Goal: Task Accomplishment & Management: Manage account settings

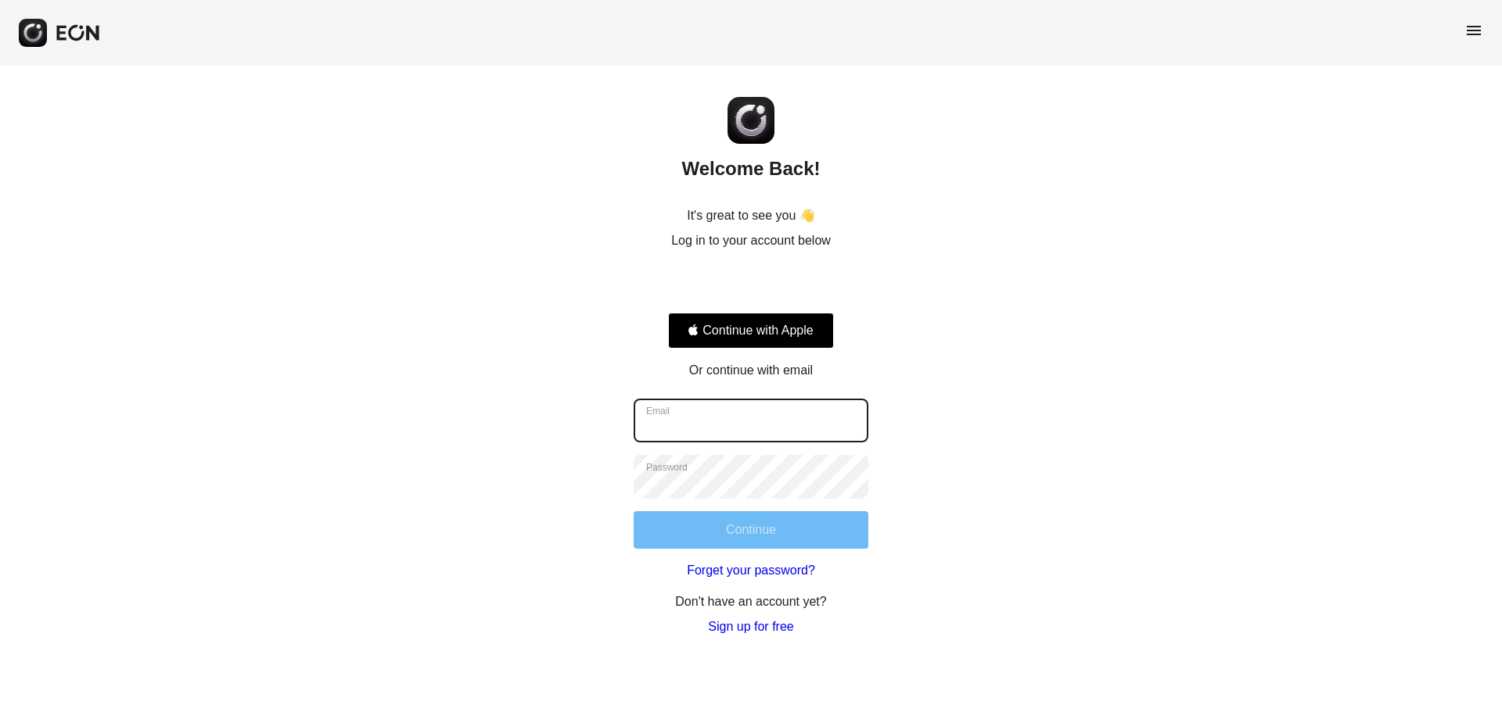
type input "**********"
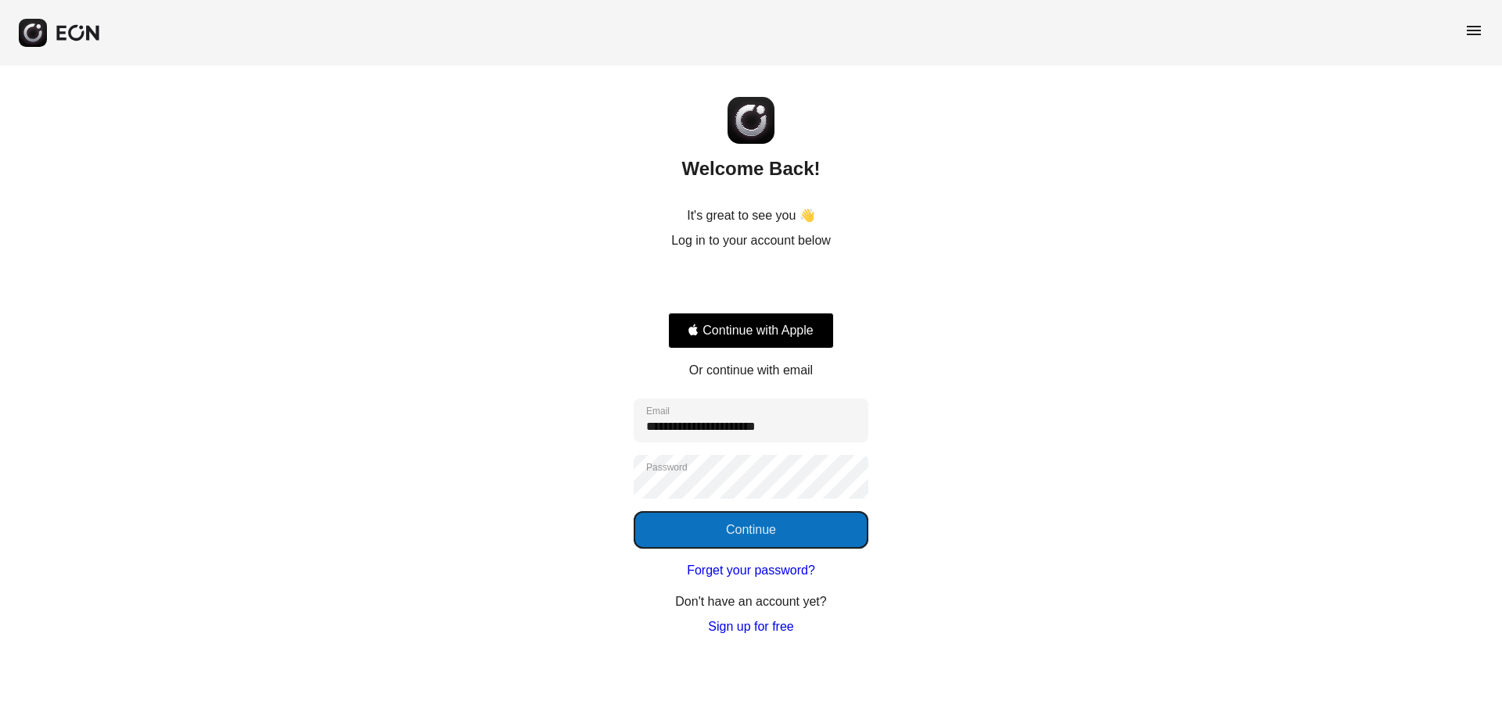
click at [716, 535] on button "Continue" at bounding box center [750, 530] width 235 height 38
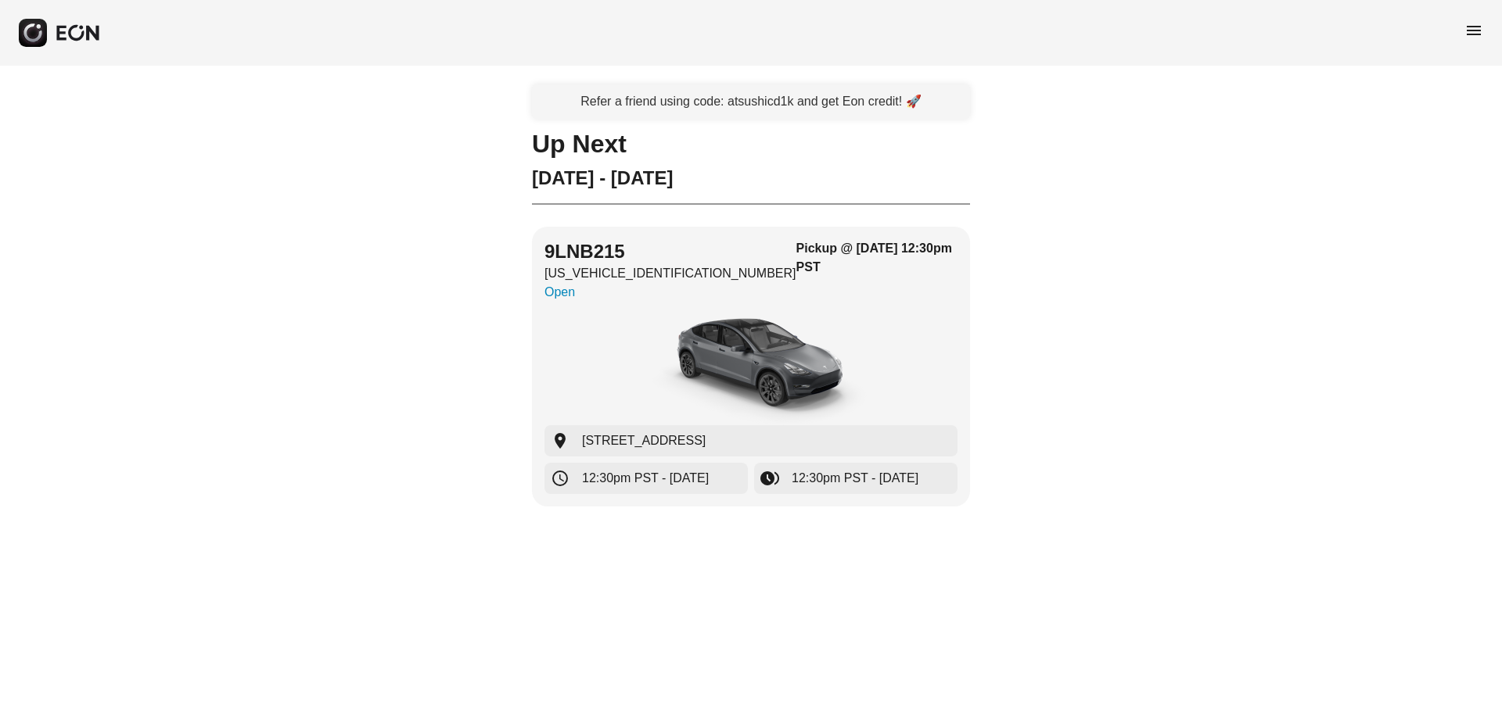
click at [1477, 24] on span "menu" at bounding box center [1473, 30] width 19 height 19
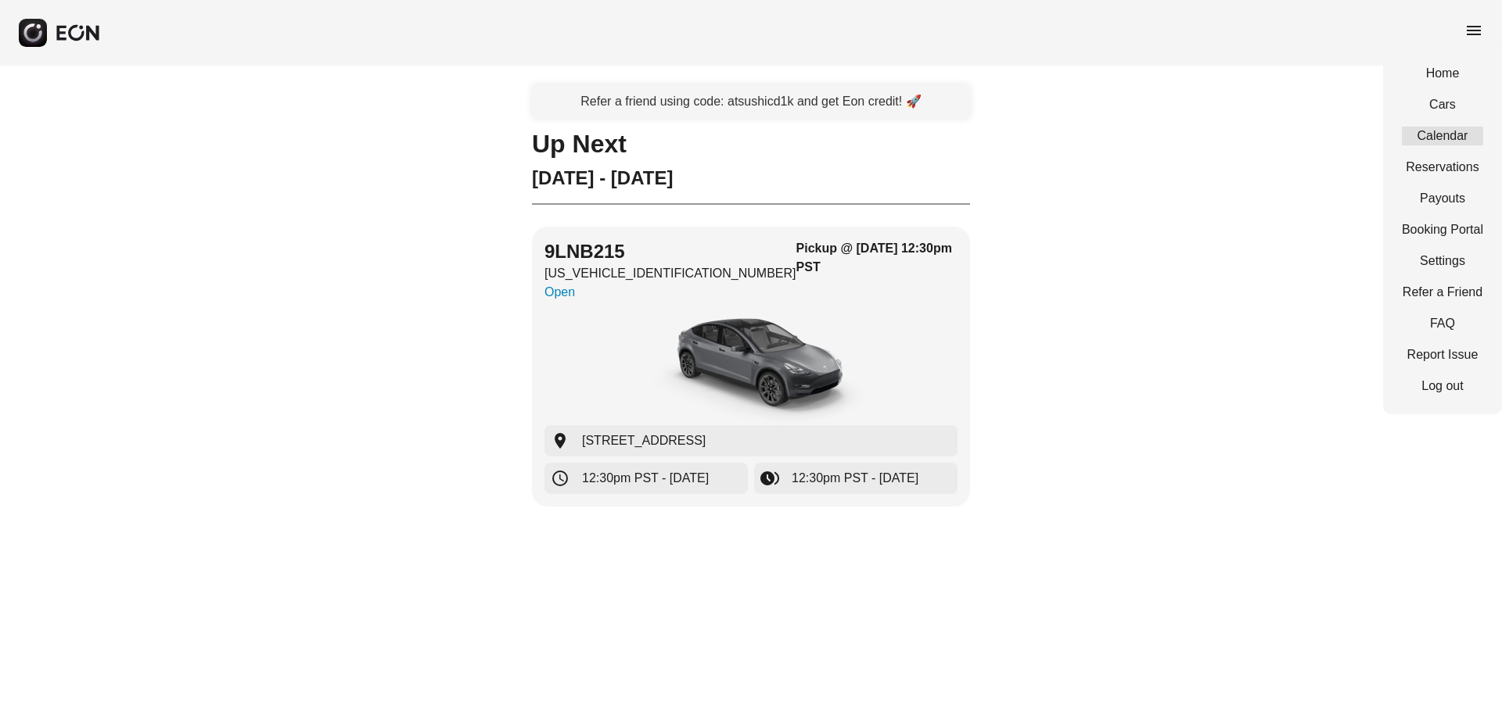
click at [1450, 132] on link "Calendar" at bounding box center [1442, 136] width 81 height 19
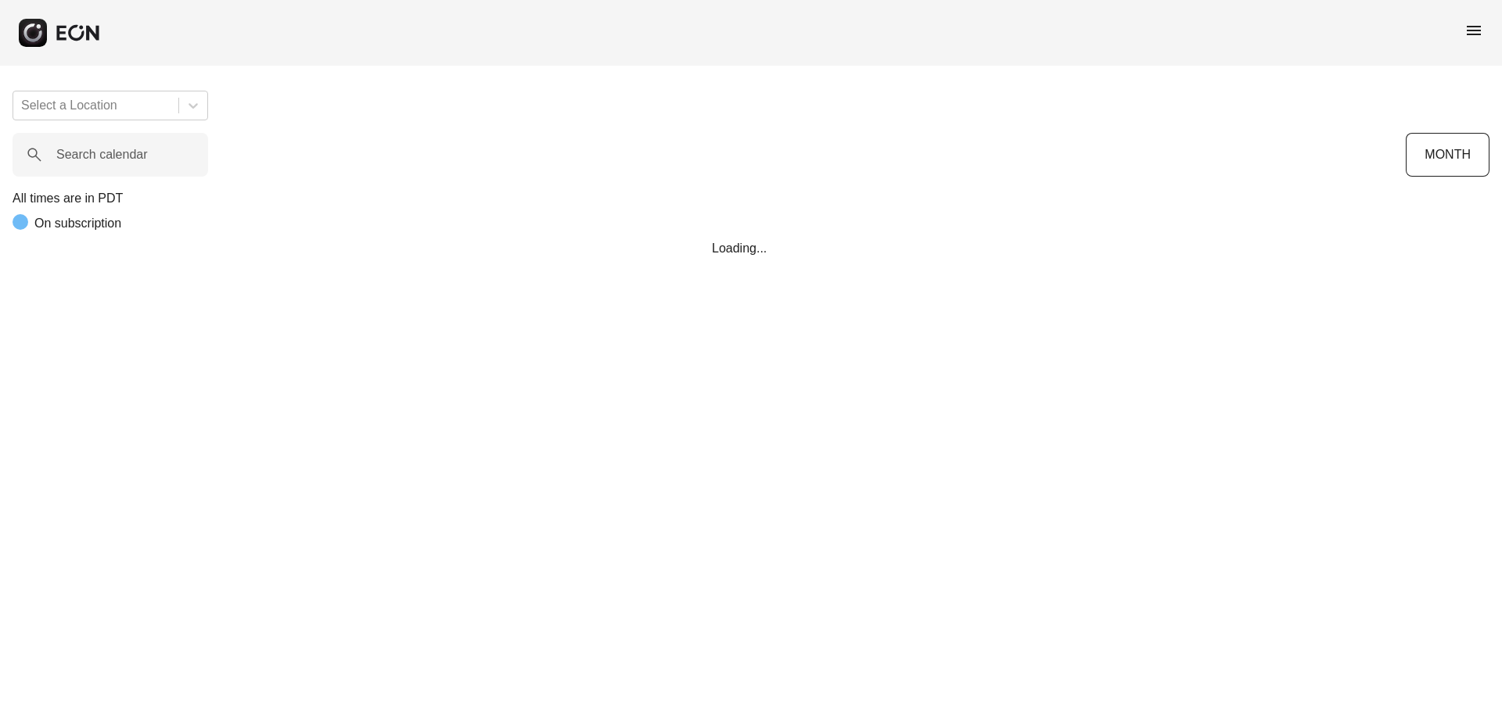
scroll to position [0, 317]
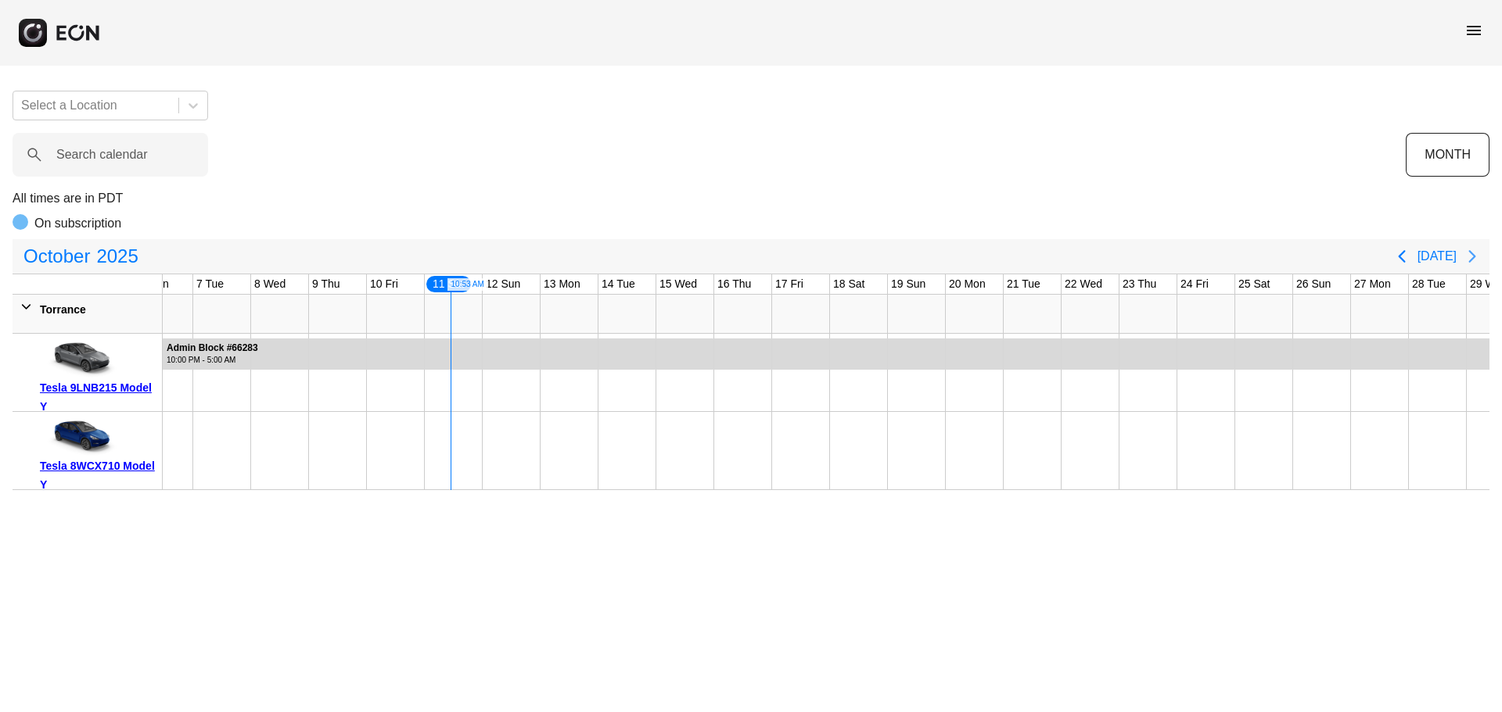
click at [1471, 257] on icon "Next page" at bounding box center [1472, 256] width 19 height 19
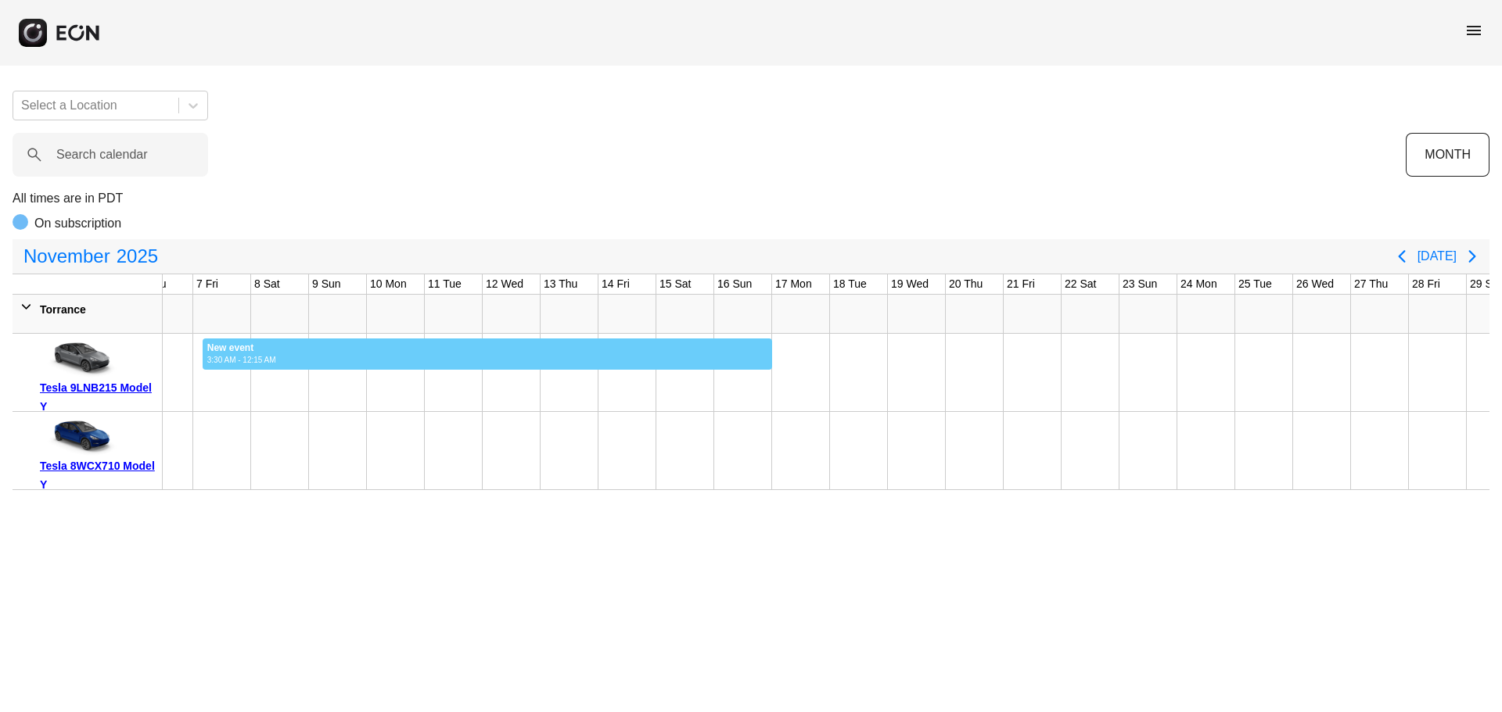
drag, startPoint x: 202, startPoint y: 370, endPoint x: 772, endPoint y: 361, distance: 570.2
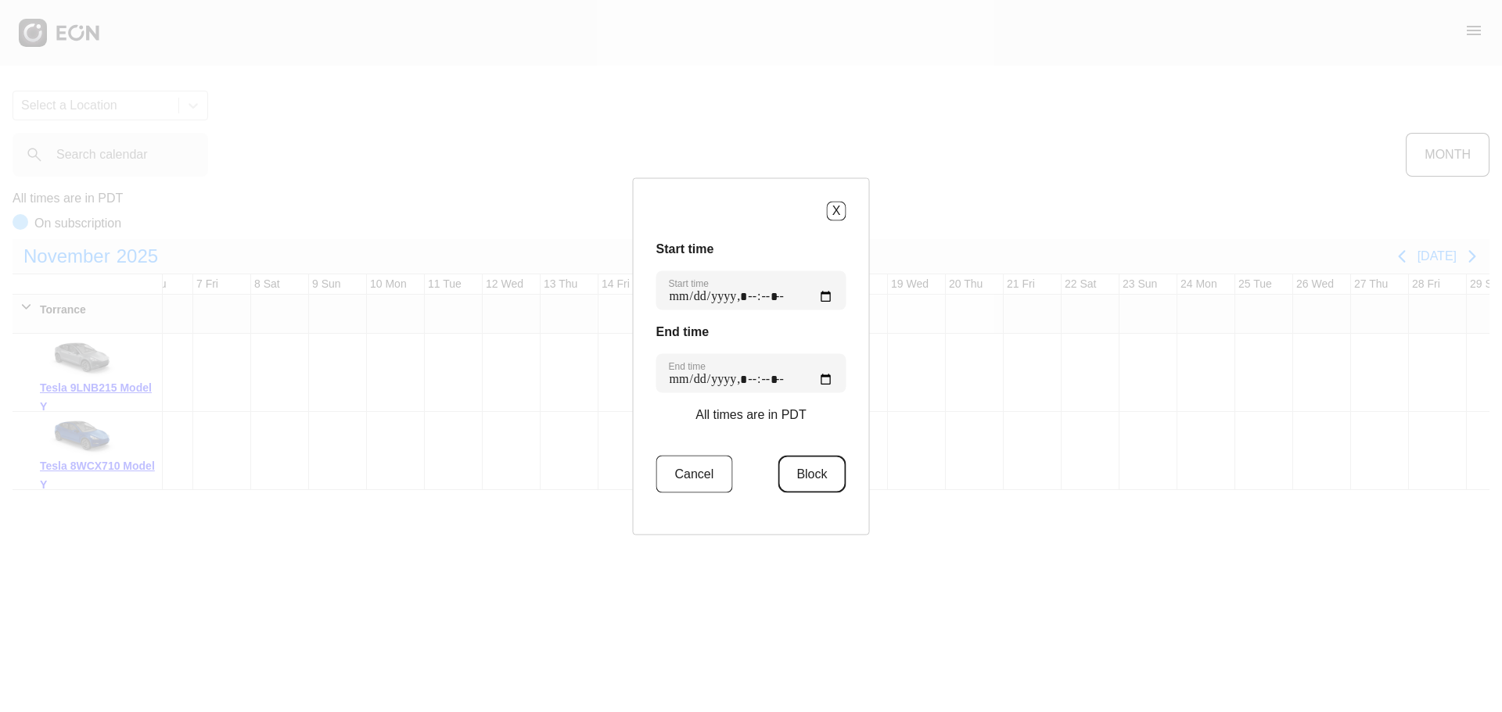
click at [821, 470] on button "Block" at bounding box center [811, 474] width 68 height 38
